Goal: Find specific page/section: Find specific page/section

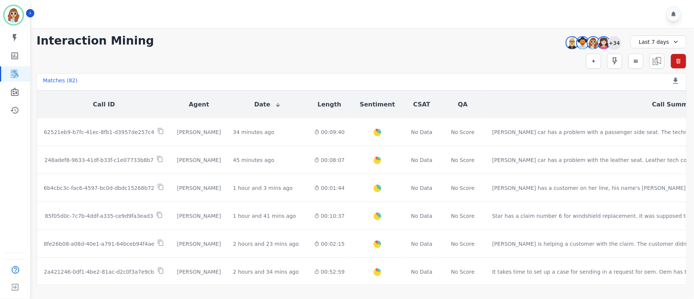
click at [614, 44] on div "+34" at bounding box center [614, 42] width 13 height 13
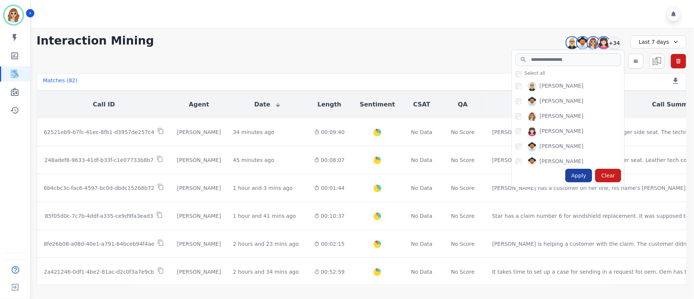
click at [577, 174] on div "Apply" at bounding box center [579, 176] width 27 height 14
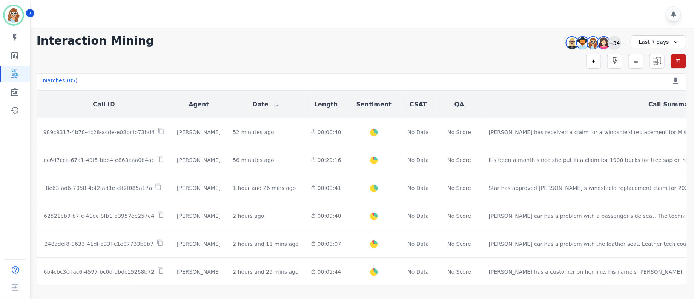
click at [616, 43] on div "+34" at bounding box center [614, 42] width 13 height 13
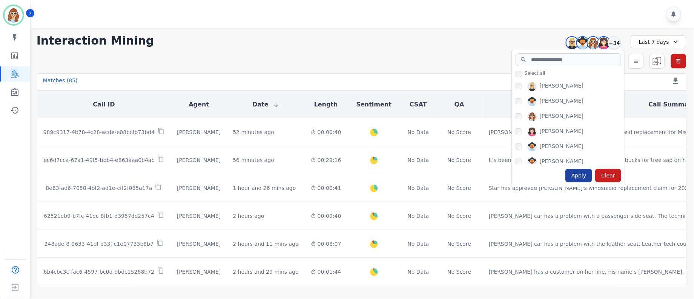
click at [580, 172] on div "Apply" at bounding box center [579, 176] width 27 height 14
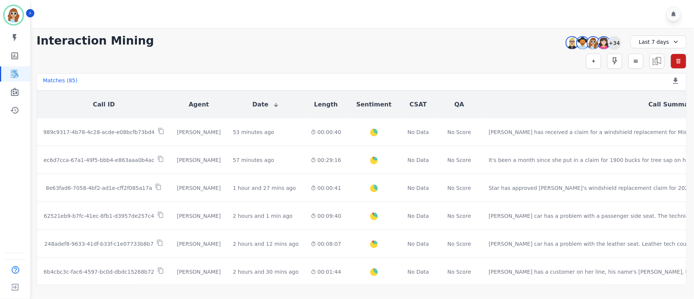
click at [615, 43] on div "+34" at bounding box center [614, 42] width 13 height 13
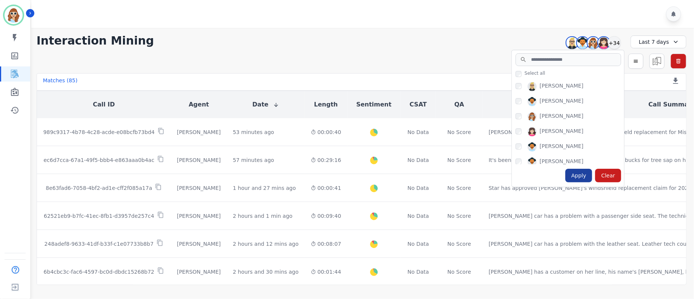
click at [582, 175] on div "Apply" at bounding box center [579, 176] width 27 height 14
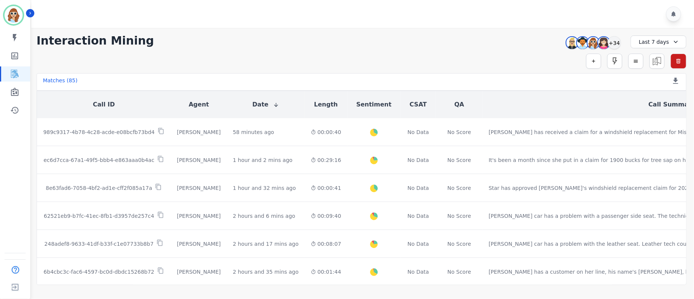
click at [458, 38] on div "**********" at bounding box center [362, 41] width 650 height 14
click at [616, 46] on div "+34" at bounding box center [614, 42] width 13 height 13
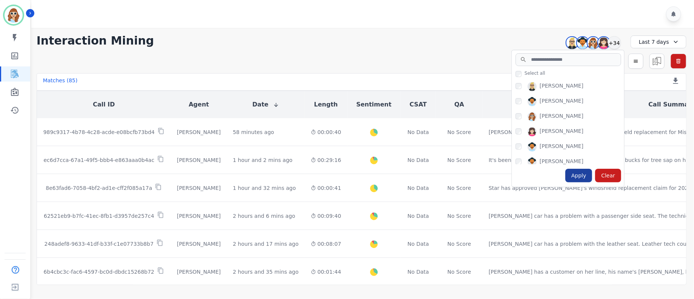
click at [579, 175] on div "Apply" at bounding box center [579, 176] width 27 height 14
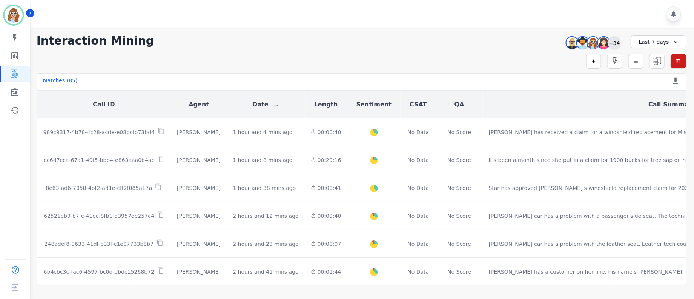
click at [617, 47] on div "+34" at bounding box center [614, 42] width 13 height 13
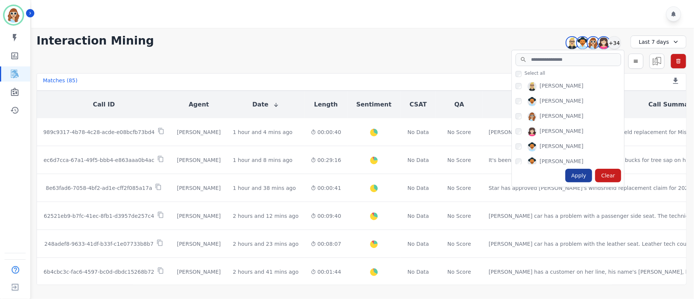
click at [580, 173] on div "Apply" at bounding box center [579, 176] width 27 height 14
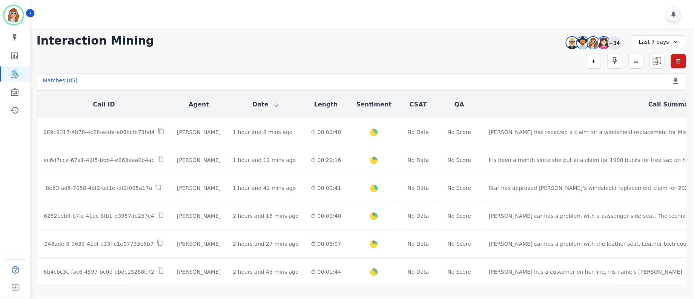
click at [613, 42] on div "+34" at bounding box center [614, 42] width 13 height 13
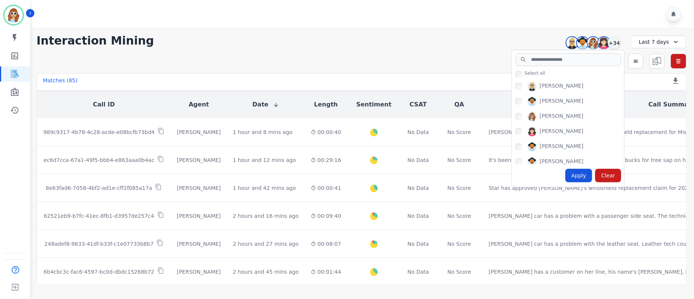
click at [580, 179] on div "Apply" at bounding box center [579, 176] width 27 height 14
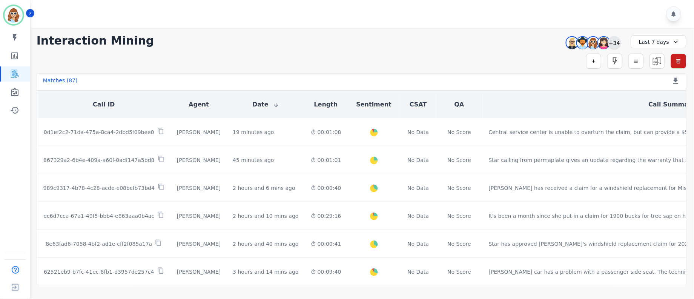
click at [615, 43] on div "+34" at bounding box center [614, 42] width 13 height 13
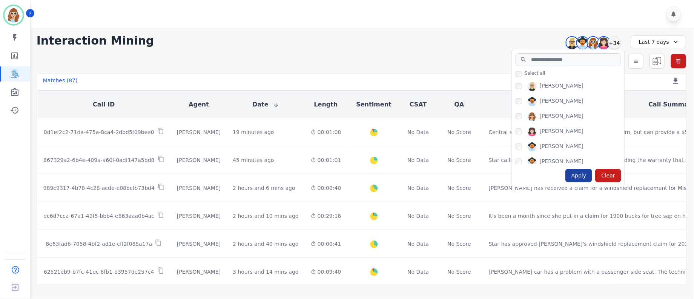
click at [589, 175] on div "Apply" at bounding box center [579, 176] width 27 height 14
